Goal: Information Seeking & Learning: Check status

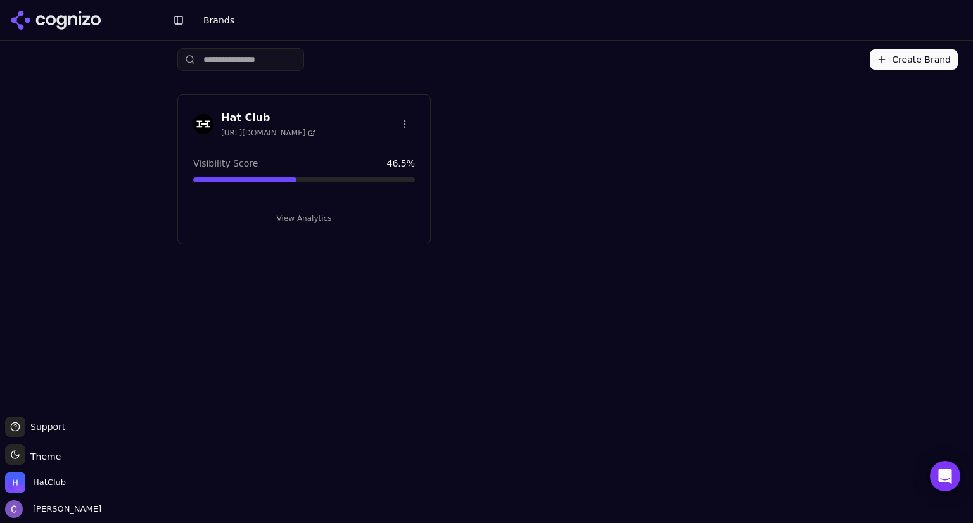
click at [312, 227] on div "Hat Club [URL][DOMAIN_NAME] Visibility Score 46.5 % View Analytics" at bounding box center [303, 169] width 253 height 150
click at [324, 218] on button "View Analytics" at bounding box center [304, 218] width 222 height 20
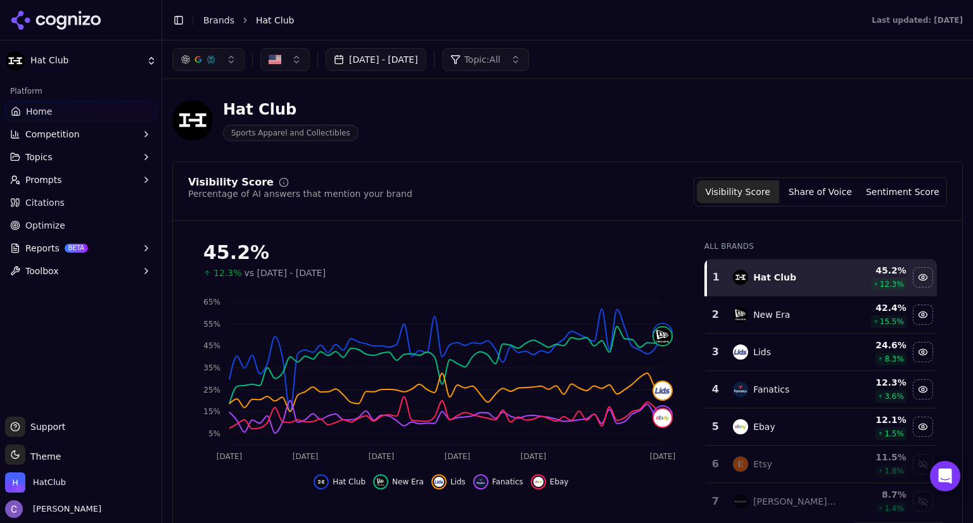
click at [426, 63] on button "[DATE] - [DATE]" at bounding box center [376, 59] width 101 height 23
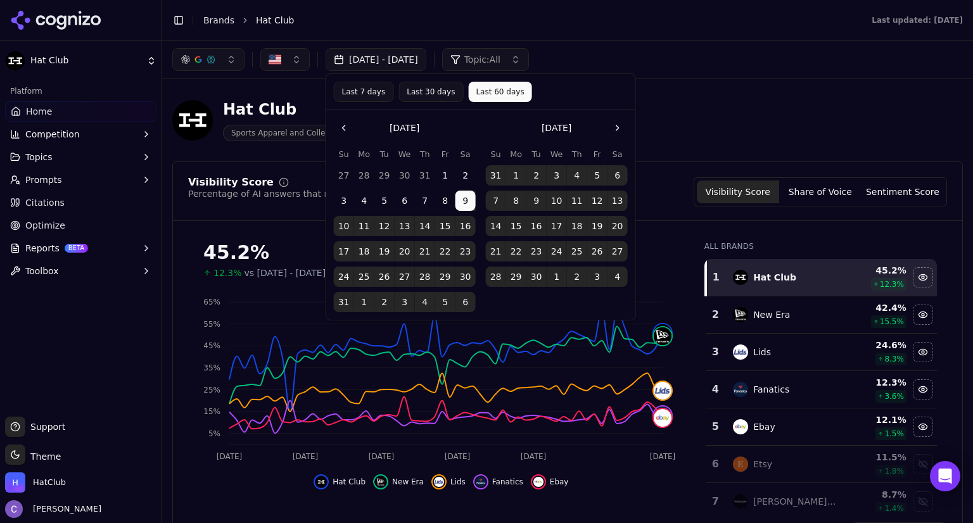
click at [493, 93] on button "Last 60 days" at bounding box center [499, 92] width 63 height 20
click at [616, 130] on button "Go to the Next Month" at bounding box center [617, 128] width 20 height 20
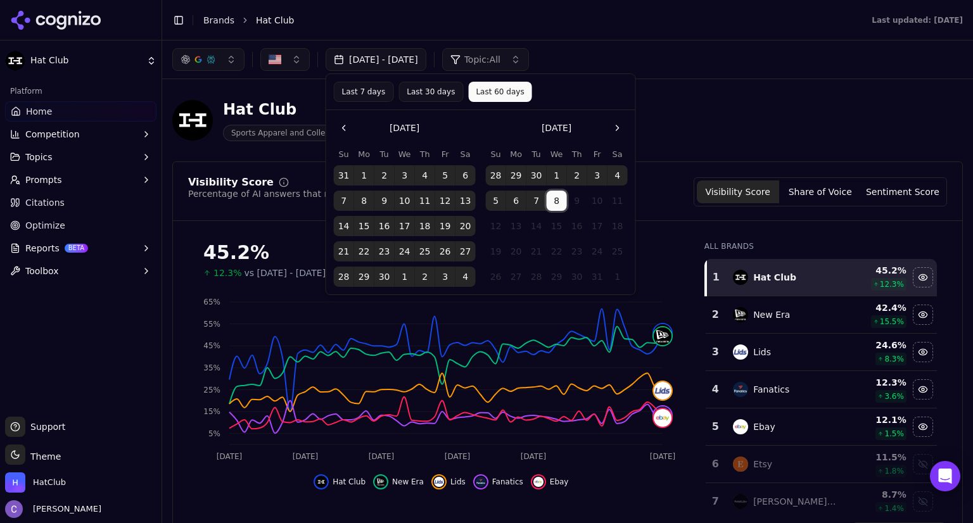
click at [557, 196] on button "8" at bounding box center [557, 201] width 20 height 20
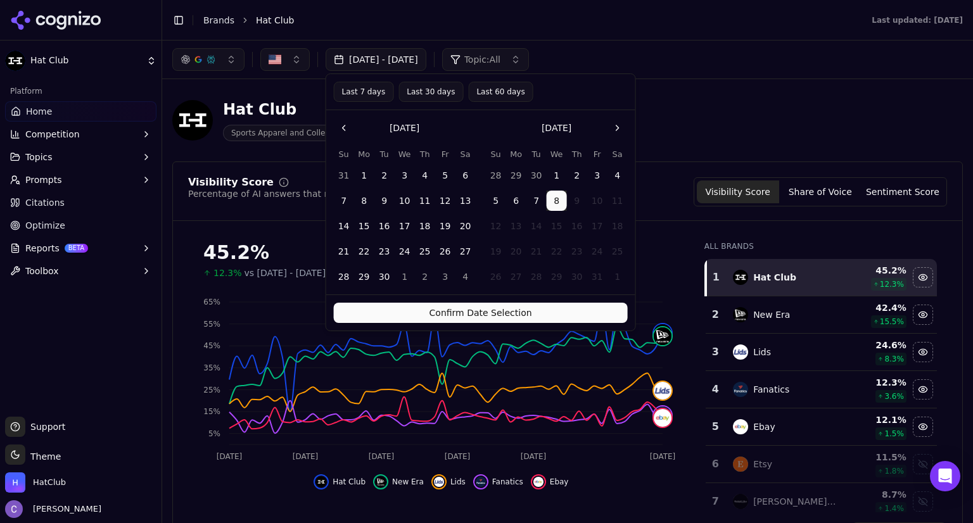
click at [577, 314] on button "Confirm Date Selection" at bounding box center [481, 313] width 294 height 20
